Goal: Information Seeking & Learning: Find specific fact

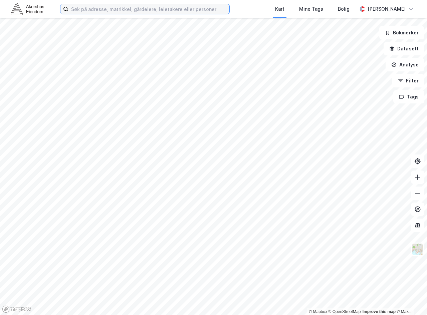
click at [196, 7] on input at bounding box center [148, 9] width 161 height 10
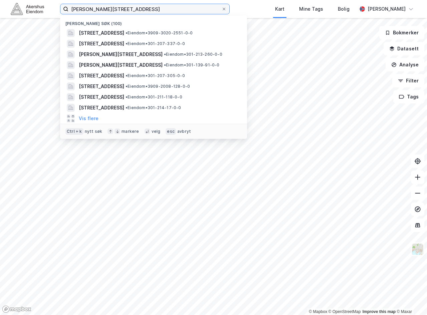
type input "[PERSON_NAME][STREET_ADDRESS]"
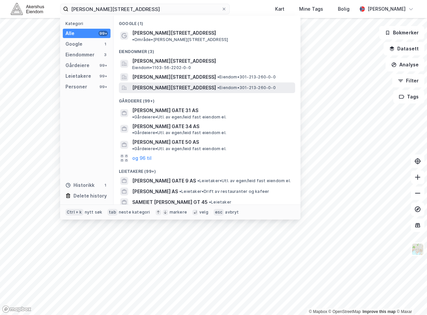
click at [191, 82] on div "[PERSON_NAME][STREET_ADDRESS] • Eiendom • 301-213-260-0-0" at bounding box center [207, 87] width 176 height 11
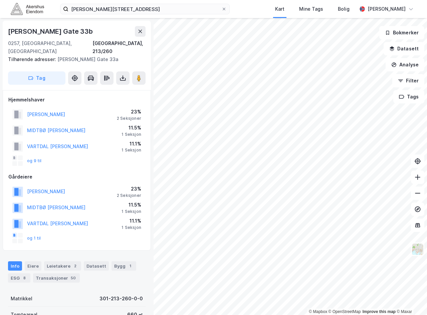
drag, startPoint x: 96, startPoint y: 104, endPoint x: 23, endPoint y: 107, distance: 73.1
click at [23, 107] on div "[PERSON_NAME] [PERSON_NAME] 23% 2 Seksjoner" at bounding box center [76, 114] width 137 height 16
copy button "[PERSON_NAME]"
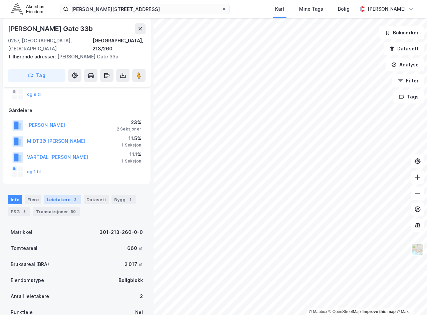
scroll to position [44, 0]
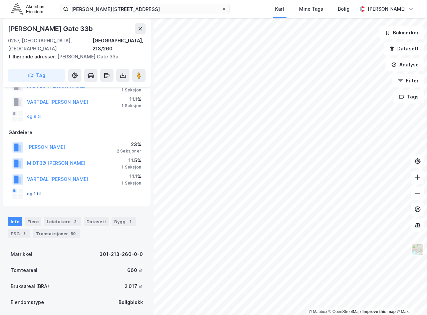
click at [0, 0] on button "og 1 til" at bounding box center [0, 0] width 0 height 0
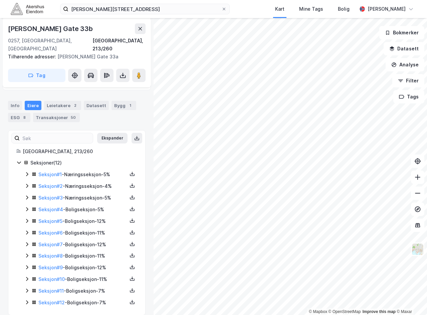
scroll to position [161, 0]
click at [58, 171] on link "Seksjon # 1" at bounding box center [49, 174] width 23 height 6
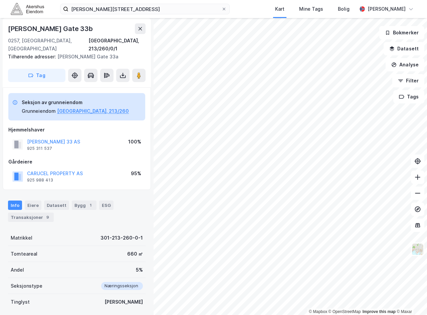
scroll to position [18, 0]
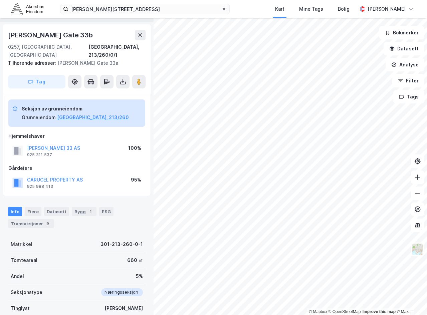
drag, startPoint x: 90, startPoint y: 139, endPoint x: 23, endPoint y: 135, distance: 66.8
click at [23, 143] on div "[PERSON_NAME] 33 AS 925 311 537 100%" at bounding box center [76, 151] width 137 height 16
copy button "[PERSON_NAME] 33 AS"
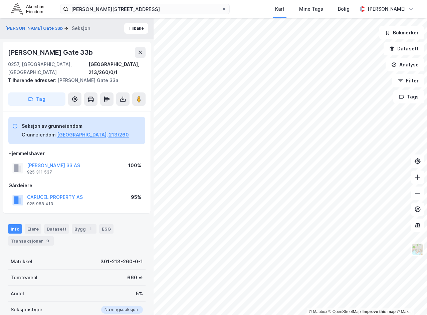
scroll to position [0, 0]
